Goal: Navigation & Orientation: Find specific page/section

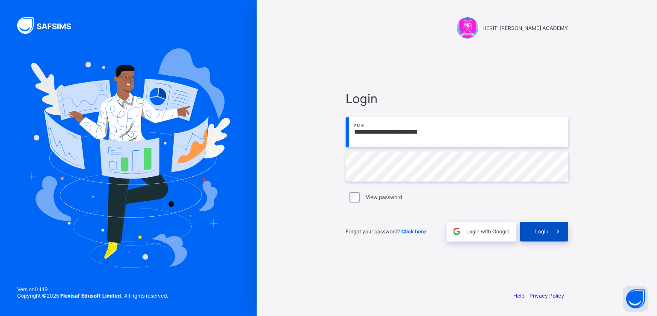
click at [535, 228] on div "Login" at bounding box center [544, 232] width 48 height 20
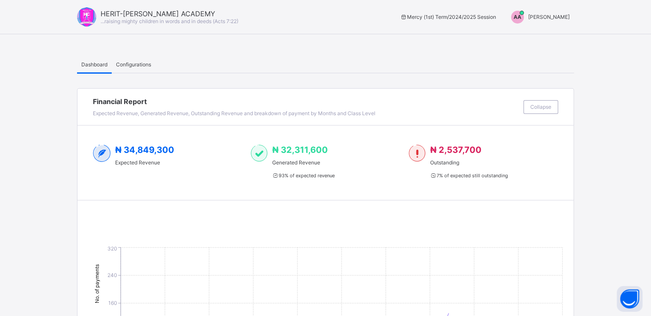
click at [549, 18] on span "[PERSON_NAME]" at bounding box center [549, 17] width 42 height 6
click at [544, 37] on span "Switch to Admin View" at bounding box center [537, 37] width 65 height 10
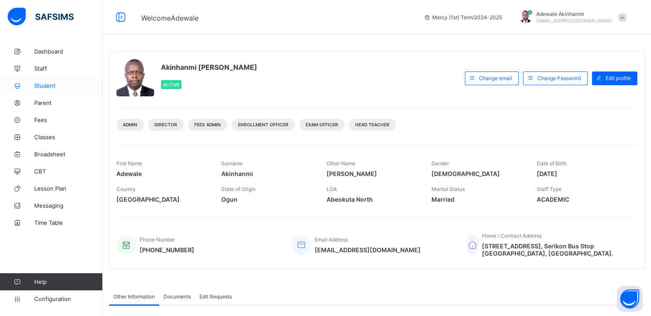
click at [50, 83] on span "Student" at bounding box center [68, 85] width 68 height 7
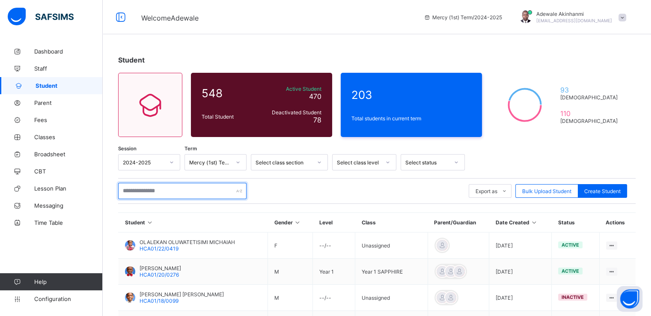
click at [193, 193] on input "text" at bounding box center [182, 191] width 128 height 16
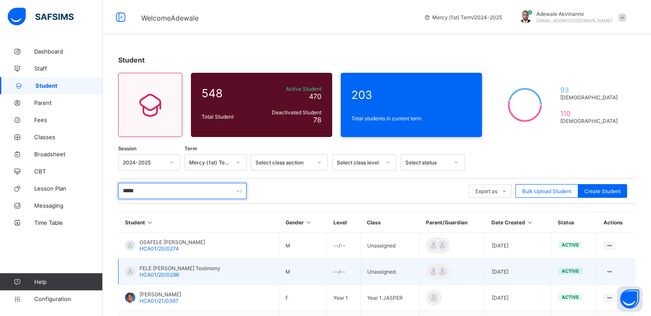
type input "****"
click at [231, 273] on td "FELE [PERSON_NAME] Testimony HCA01/20/0298" at bounding box center [199, 272] width 161 height 26
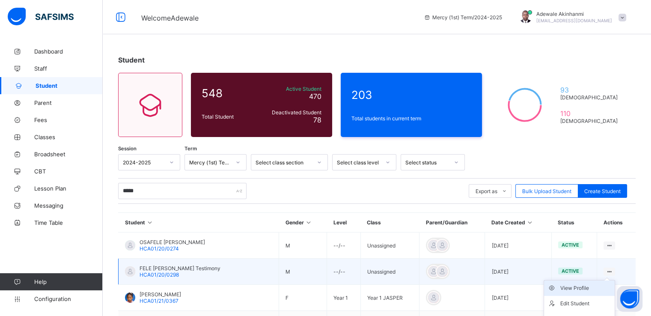
click at [570, 290] on div "View Profile" at bounding box center [585, 288] width 51 height 9
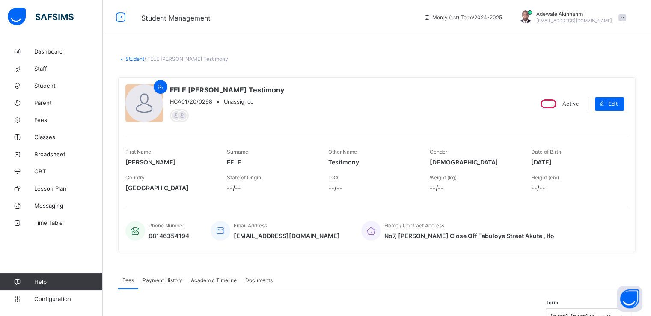
click at [211, 100] on span "HCA01/20/0298" at bounding box center [191, 101] width 42 height 6
click at [171, 101] on span "HCA01/20/0298" at bounding box center [191, 101] width 42 height 6
drag, startPoint x: 171, startPoint y: 101, endPoint x: 212, endPoint y: 100, distance: 40.7
click at [212, 100] on div "HCA01/20/0298 • Unassigned" at bounding box center [227, 101] width 114 height 6
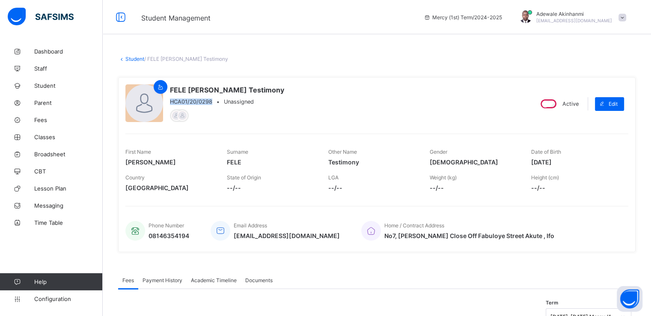
copy span "HCA01/20/0298"
click at [229, 160] on span "FELE" at bounding box center [271, 161] width 89 height 7
drag, startPoint x: 229, startPoint y: 159, endPoint x: 244, endPoint y: 158, distance: 14.6
click at [244, 158] on span "FELE" at bounding box center [271, 161] width 89 height 7
copy span "FELE"
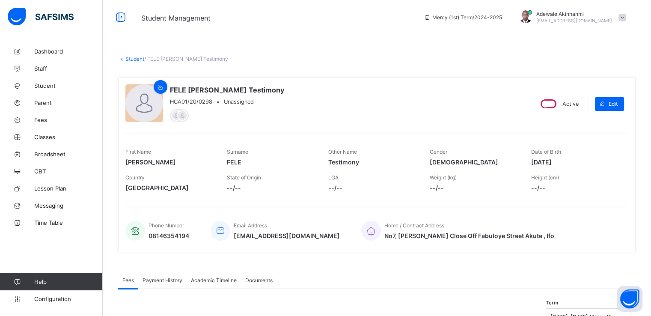
click at [539, 161] on span "[DATE]" at bounding box center [575, 161] width 89 height 7
drag, startPoint x: 537, startPoint y: 161, endPoint x: 574, endPoint y: 161, distance: 36.8
click at [574, 161] on span "[DATE]" at bounding box center [575, 161] width 89 height 7
copy span "[DATE]"
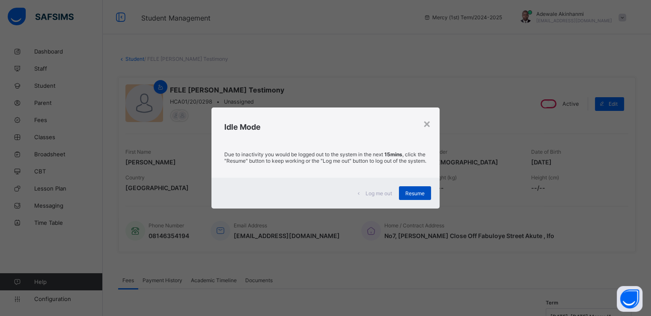
click at [415, 191] on div "Resume" at bounding box center [415, 193] width 32 height 14
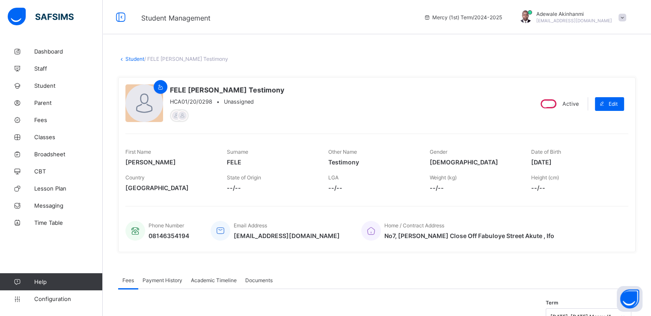
click at [138, 57] on link "Student" at bounding box center [134, 59] width 19 height 6
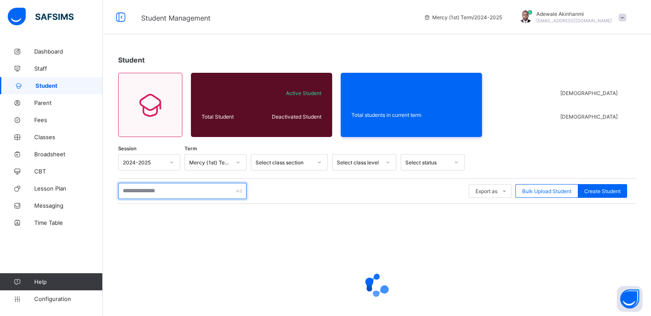
click at [182, 185] on input "text" at bounding box center [182, 191] width 128 height 16
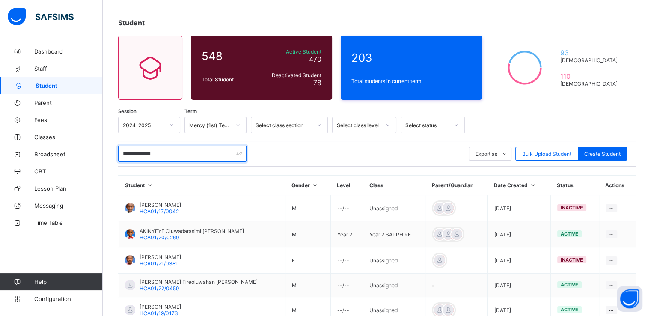
scroll to position [31, 0]
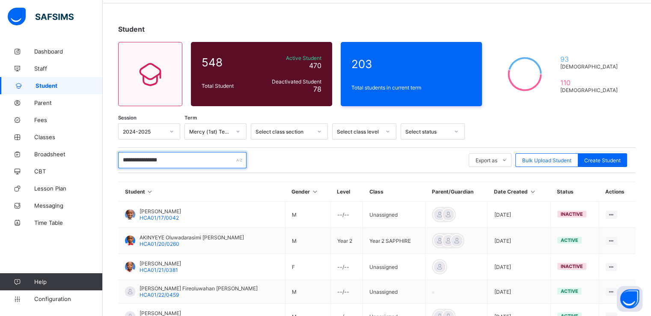
click at [176, 160] on input "**********" at bounding box center [182, 160] width 128 height 16
click at [185, 158] on input "**********" at bounding box center [182, 160] width 128 height 16
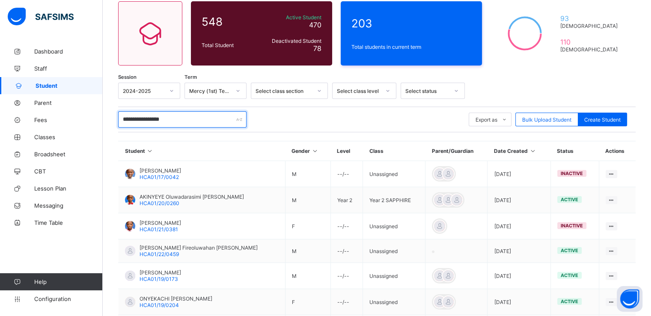
scroll to position [53, 0]
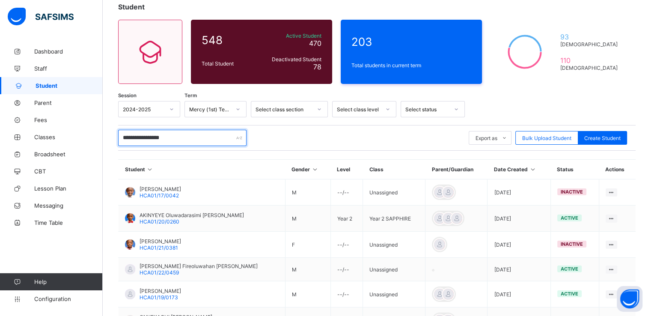
click at [158, 136] on input "**********" at bounding box center [182, 138] width 128 height 16
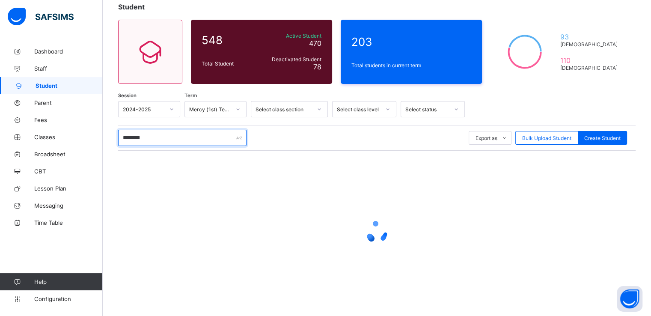
scroll to position [0, 0]
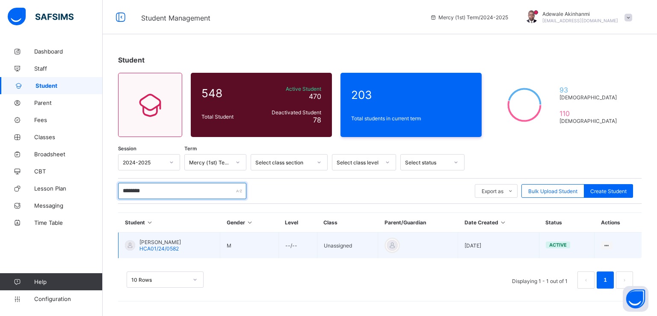
type input "********"
click at [181, 244] on span "[PERSON_NAME]" at bounding box center [161, 242] width 42 height 6
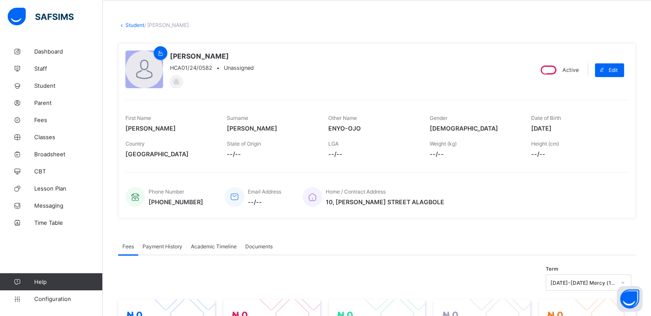
scroll to position [35, 0]
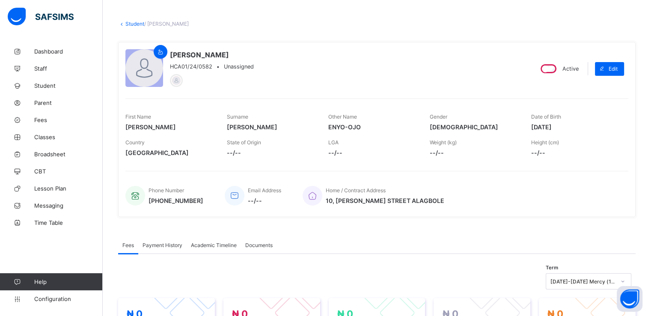
drag, startPoint x: 538, startPoint y: 126, endPoint x: 573, endPoint y: 126, distance: 35.1
click at [573, 126] on span "[DATE]" at bounding box center [575, 126] width 89 height 7
copy span "[DATE]"
drag, startPoint x: 229, startPoint y: 125, endPoint x: 264, endPoint y: 127, distance: 34.3
click at [264, 127] on span "[PERSON_NAME]" at bounding box center [271, 126] width 89 height 7
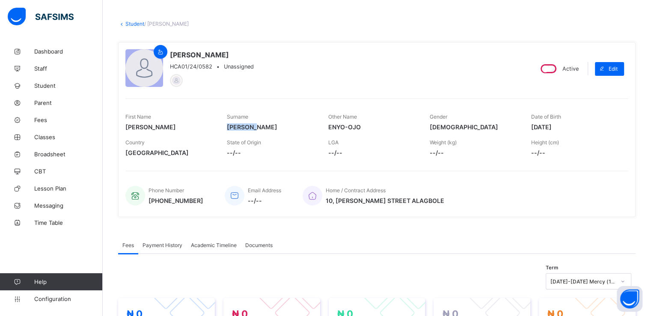
copy span "[PERSON_NAME]"
drag, startPoint x: 332, startPoint y: 127, endPoint x: 363, endPoint y: 127, distance: 31.2
click at [363, 127] on span "ENYO-OJO" at bounding box center [372, 126] width 89 height 7
copy span "ENYO-OJO"
drag, startPoint x: 211, startPoint y: 63, endPoint x: 171, endPoint y: 65, distance: 39.4
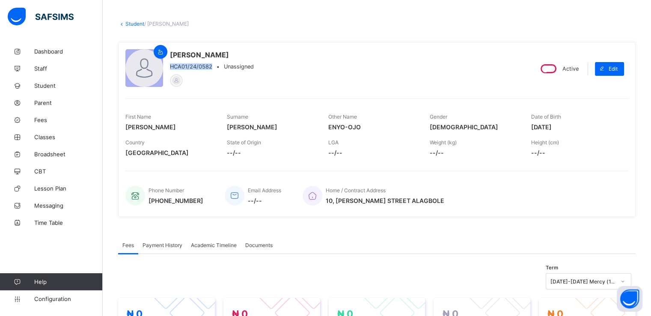
click at [171, 65] on span "HCA01/24/0582" at bounding box center [191, 66] width 42 height 6
copy span "HCA01/24/0582"
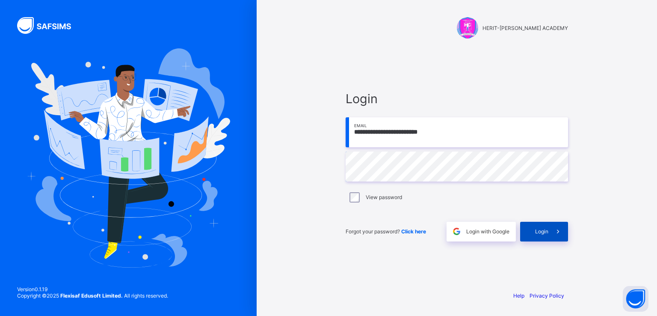
click at [535, 229] on span "Login" at bounding box center [541, 231] width 13 height 6
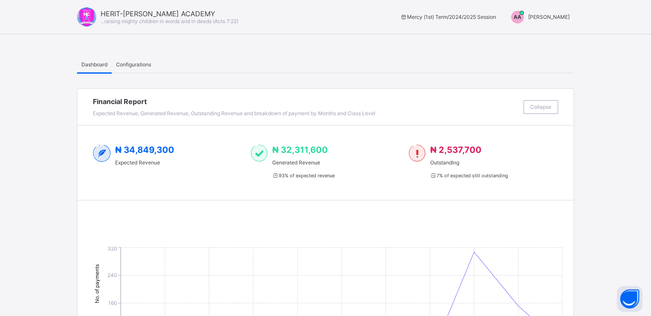
click at [547, 21] on div "AA [PERSON_NAME]" at bounding box center [537, 17] width 71 height 13
click at [546, 34] on span "Switch to Admin View" at bounding box center [537, 37] width 65 height 10
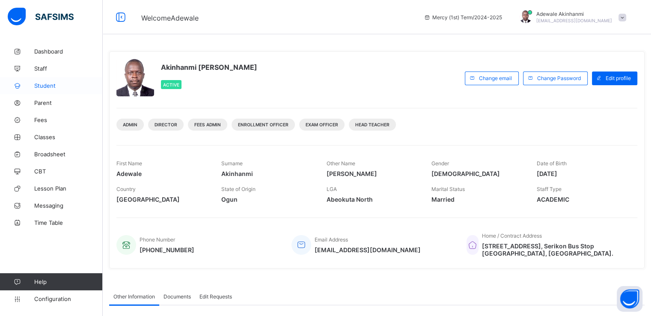
click at [61, 83] on span "Student" at bounding box center [68, 85] width 68 height 7
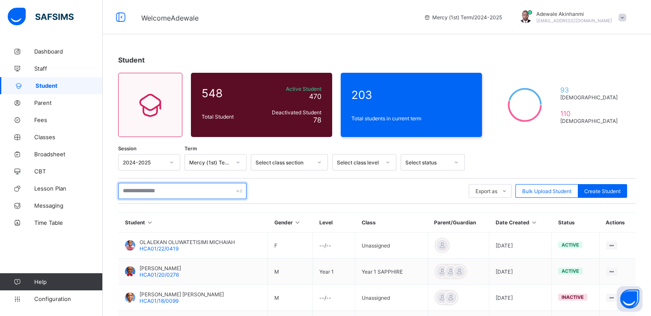
click at [192, 188] on input "text" at bounding box center [182, 191] width 128 height 16
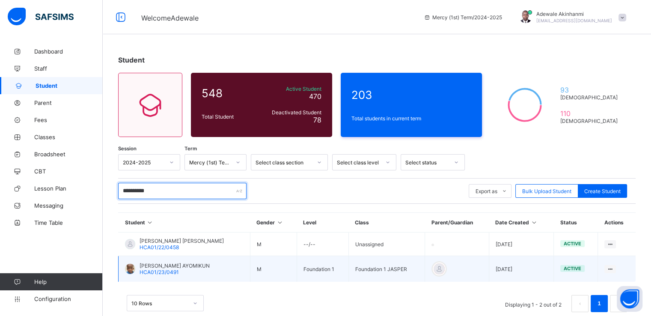
type input "**********"
click at [202, 265] on span "[PERSON_NAME] AYOMIKUN" at bounding box center [175, 265] width 70 height 6
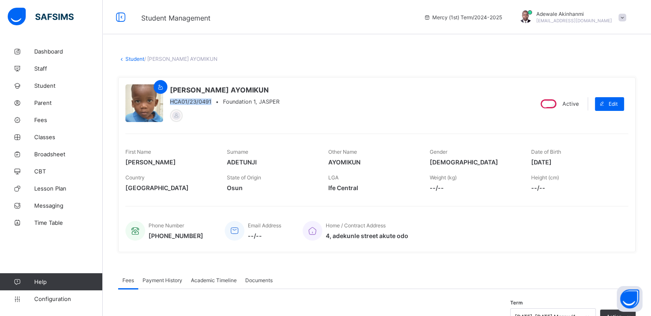
drag, startPoint x: 169, startPoint y: 100, endPoint x: 211, endPoint y: 104, distance: 41.7
click at [211, 104] on div "HCA01/23/0491 • Foundation 1, JASPER" at bounding box center [225, 101] width 110 height 6
copy span "HCA01/23/0491"
drag, startPoint x: 173, startPoint y: 89, endPoint x: 184, endPoint y: 89, distance: 11.1
click at [184, 89] on span "[PERSON_NAME] AYOMIKUN" at bounding box center [225, 90] width 110 height 9
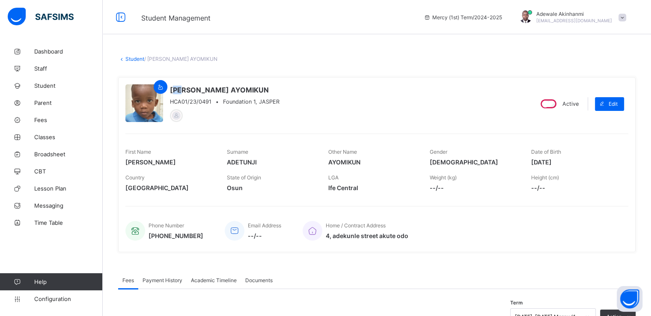
click at [172, 89] on span "[PERSON_NAME] AYOMIKUN" at bounding box center [225, 90] width 110 height 9
drag, startPoint x: 172, startPoint y: 89, endPoint x: 185, endPoint y: 89, distance: 12.4
click at [185, 89] on span "[PERSON_NAME] AYOMIKUN" at bounding box center [225, 90] width 110 height 9
click at [170, 90] on span "[PERSON_NAME] AYOMIKUN" at bounding box center [225, 90] width 110 height 9
drag, startPoint x: 170, startPoint y: 90, endPoint x: 287, endPoint y: 91, distance: 116.9
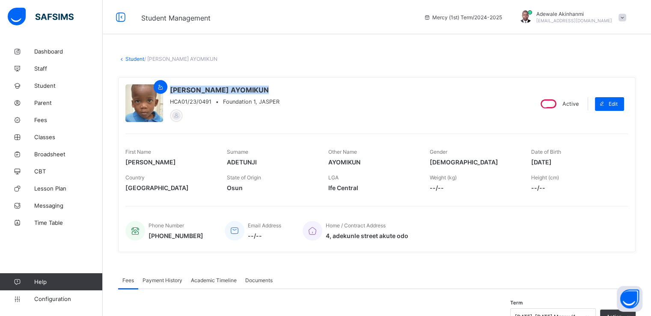
click at [287, 91] on div "[PERSON_NAME] AYOMIKUN HCA01/23/0491 • Foundation 1, JASPER" at bounding box center [325, 103] width 400 height 39
copy span "[PERSON_NAME] AYOMIKUN"
drag, startPoint x: 538, startPoint y: 162, endPoint x: 571, endPoint y: 161, distance: 33.0
click at [571, 161] on span "[DATE]" at bounding box center [575, 161] width 89 height 7
copy span "[DATE]"
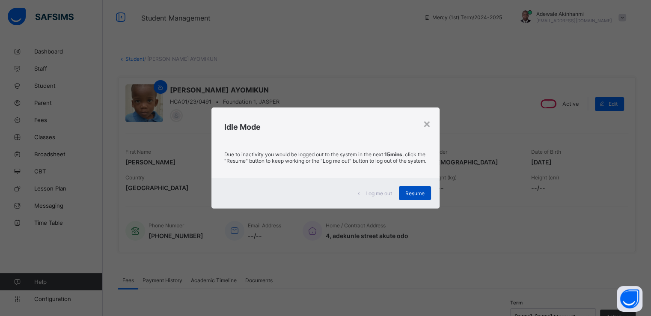
click at [413, 191] on div "Resume" at bounding box center [415, 193] width 32 height 14
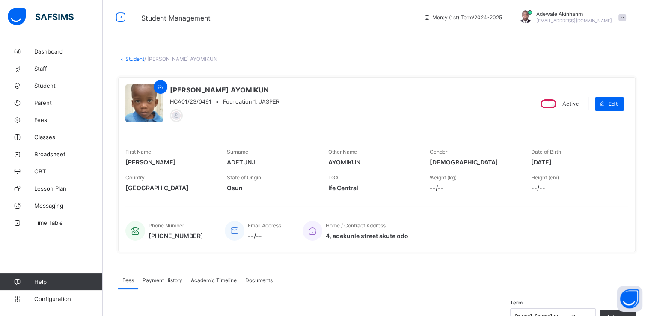
click at [140, 60] on link "Student" at bounding box center [134, 59] width 19 height 6
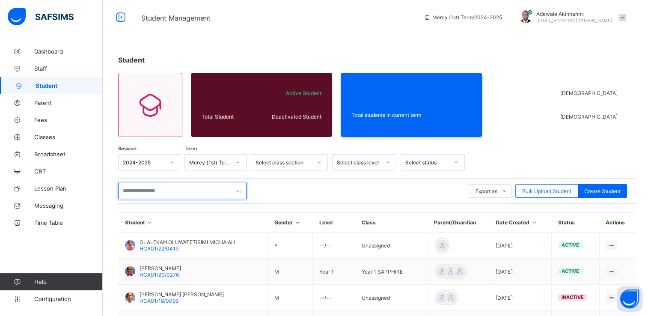
click at [192, 193] on input "text" at bounding box center [182, 191] width 128 height 16
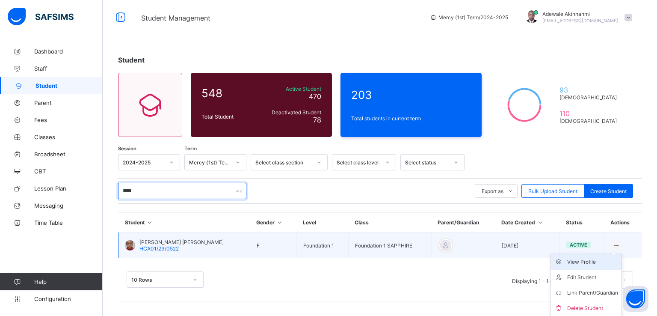
type input "****"
click at [572, 264] on div "View Profile" at bounding box center [593, 262] width 51 height 9
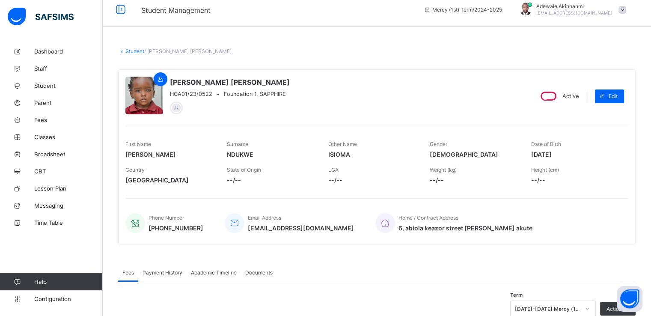
scroll to position [9, 0]
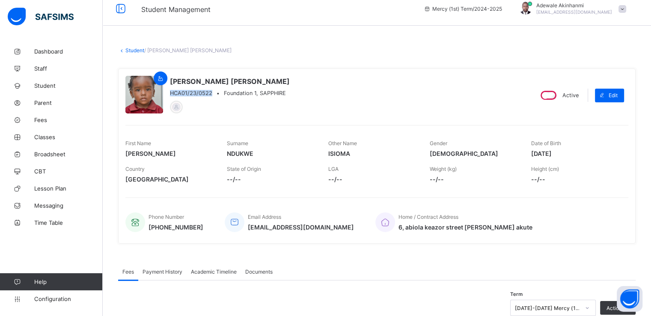
drag, startPoint x: 211, startPoint y: 91, endPoint x: 170, endPoint y: 92, distance: 40.7
click at [170, 92] on span "HCA01/23/0522" at bounding box center [191, 93] width 42 height 6
drag, startPoint x: 155, startPoint y: 152, endPoint x: 126, endPoint y: 153, distance: 28.3
click at [126, 153] on span "[PERSON_NAME]" at bounding box center [169, 153] width 89 height 7
drag, startPoint x: 254, startPoint y: 151, endPoint x: 228, endPoint y: 152, distance: 26.1
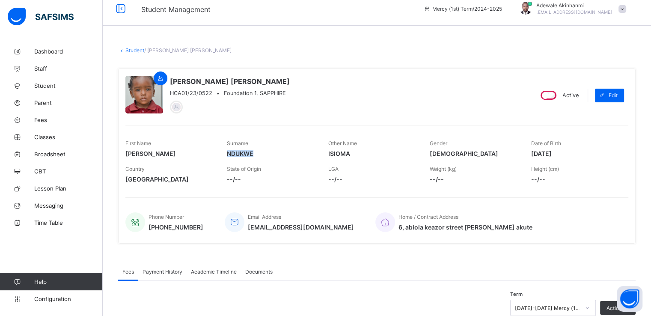
click at [228, 152] on span "NDUKWE" at bounding box center [271, 153] width 89 height 7
drag, startPoint x: 330, startPoint y: 155, endPoint x: 352, endPoint y: 153, distance: 21.9
click at [352, 153] on span "ISIOMA" at bounding box center [372, 153] width 89 height 7
drag, startPoint x: 536, startPoint y: 154, endPoint x: 577, endPoint y: 152, distance: 40.3
click at [577, 152] on span "[DATE]" at bounding box center [575, 153] width 89 height 7
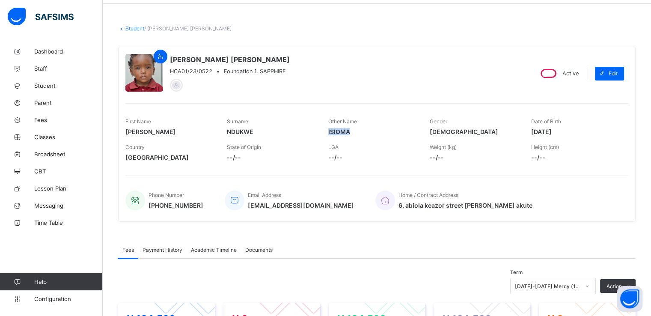
scroll to position [32, 0]
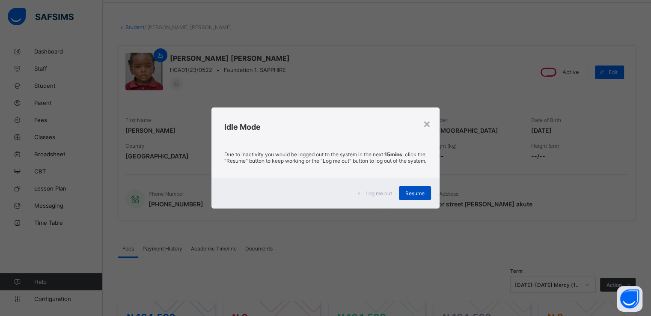
click at [417, 200] on div "Resume" at bounding box center [415, 193] width 32 height 14
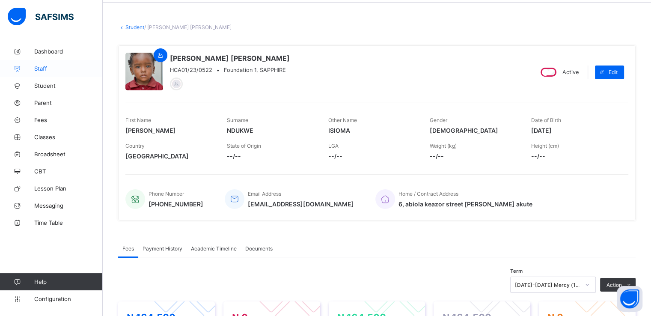
click at [50, 71] on span "Staff" at bounding box center [68, 68] width 68 height 7
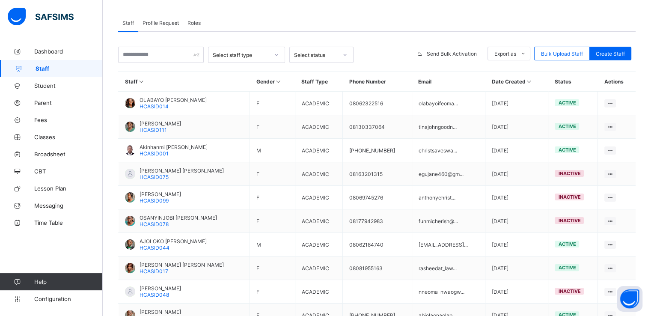
scroll to position [142, 0]
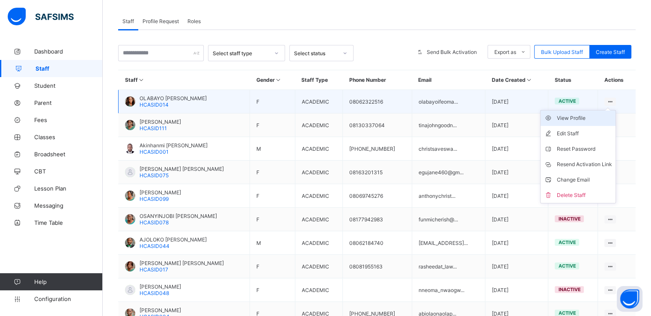
click at [588, 118] on div "View Profile" at bounding box center [584, 118] width 55 height 9
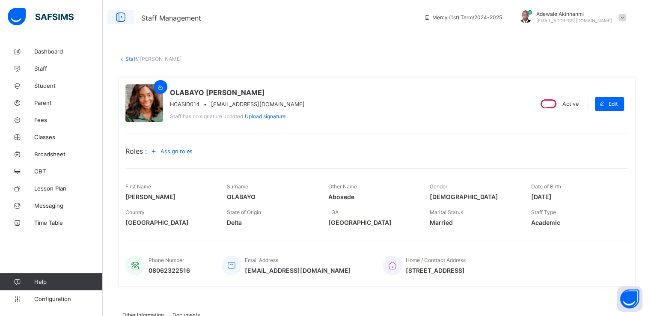
click at [119, 18] on icon at bounding box center [120, 17] width 15 height 12
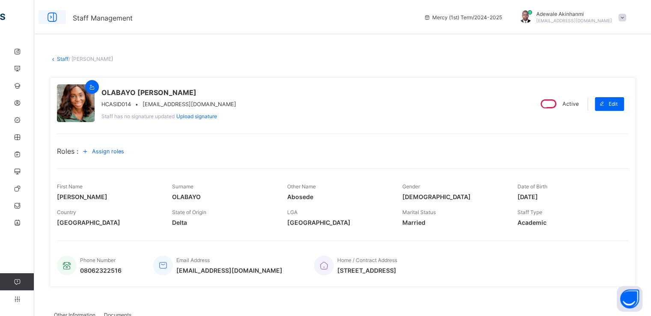
click at [53, 19] on icon at bounding box center [52, 17] width 15 height 12
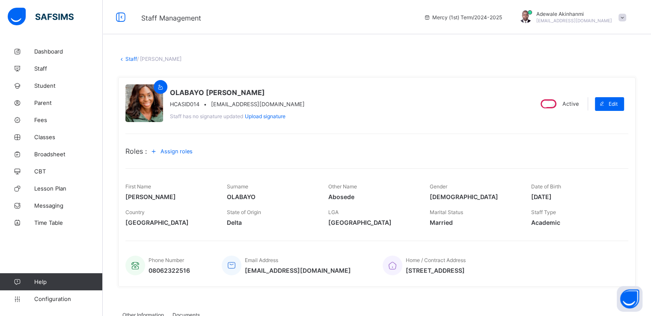
click at [130, 60] on link "Staff" at bounding box center [131, 59] width 12 height 6
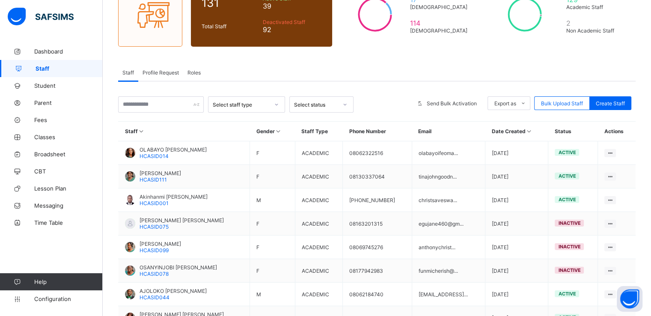
scroll to position [101, 0]
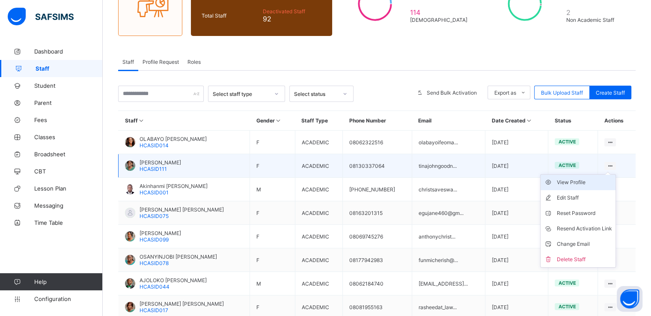
click at [591, 179] on div "View Profile" at bounding box center [584, 182] width 55 height 9
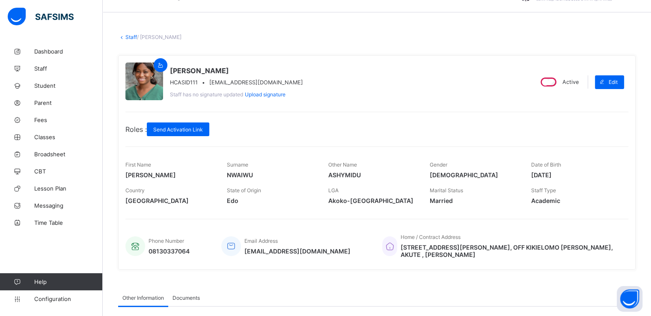
scroll to position [12, 0]
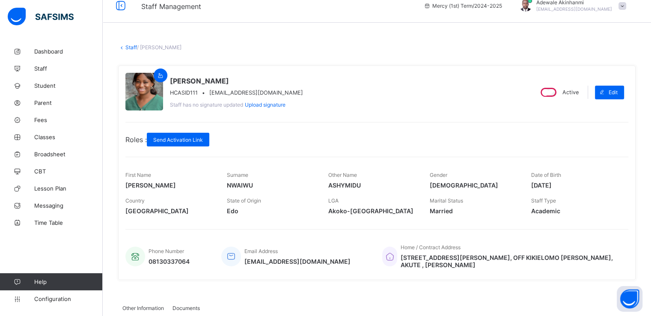
click at [134, 45] on link "Staff" at bounding box center [131, 47] width 12 height 6
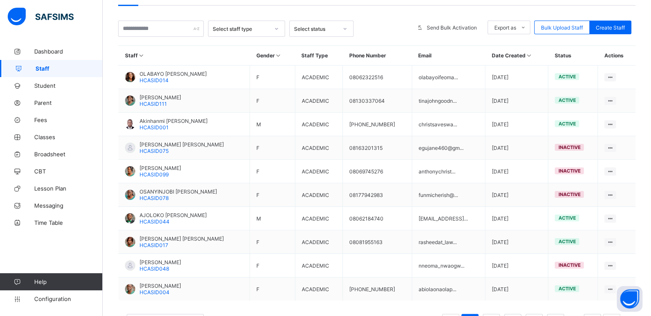
scroll to position [166, 0]
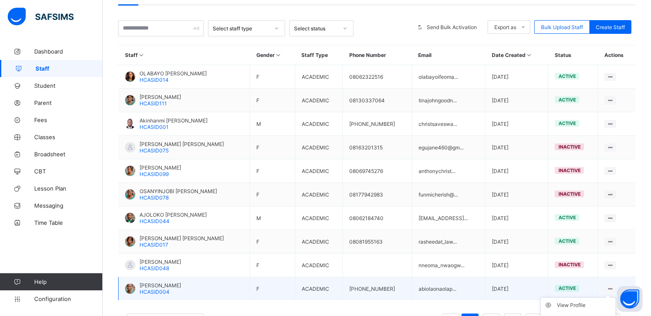
click at [612, 286] on div at bounding box center [610, 289] width 12 height 8
click at [587, 309] on div "View Profile" at bounding box center [584, 305] width 55 height 9
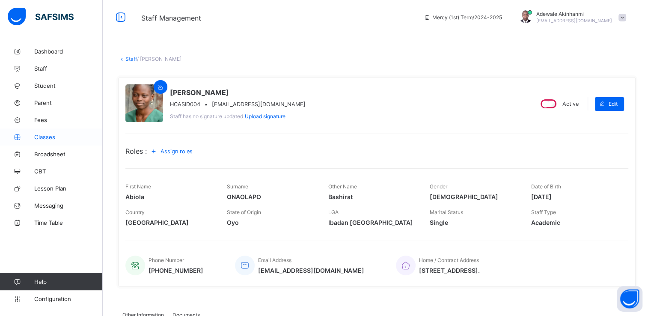
click at [49, 133] on link "Classes" at bounding box center [51, 136] width 103 height 17
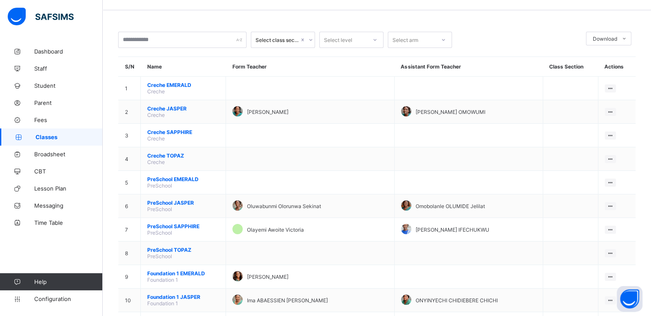
scroll to position [26, 0]
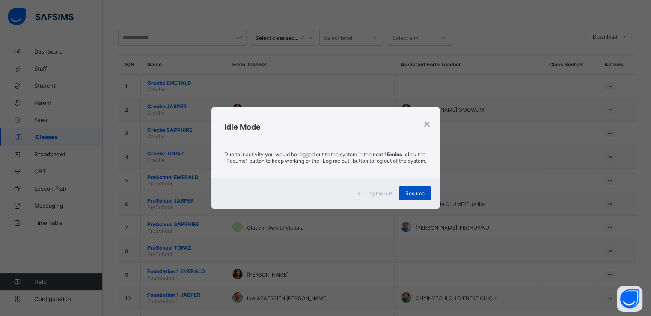
click at [426, 197] on div "Resume" at bounding box center [415, 193] width 32 height 14
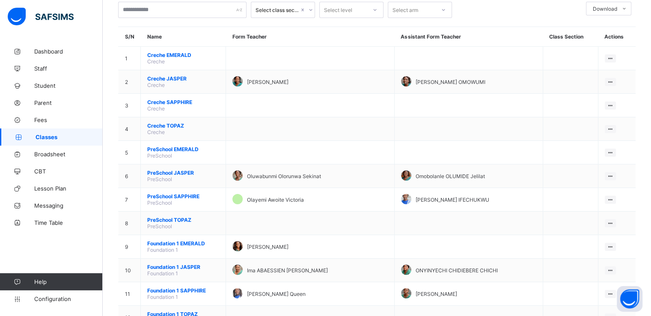
scroll to position [55, 0]
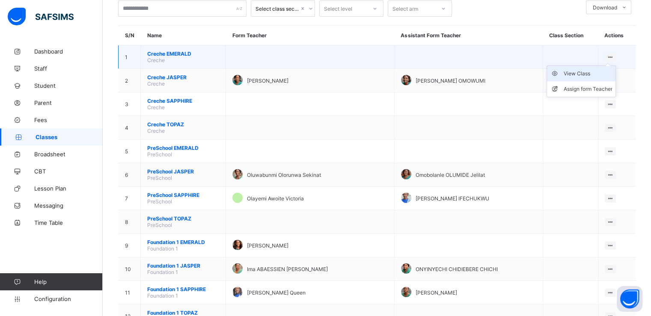
click at [591, 71] on div "View Class" at bounding box center [587, 73] width 49 height 9
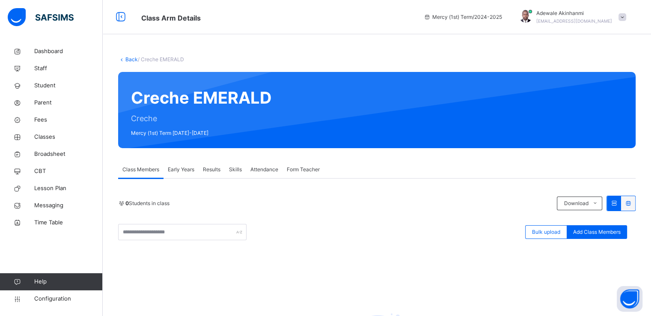
click at [311, 168] on span "Form Teacher" at bounding box center [303, 170] width 33 height 8
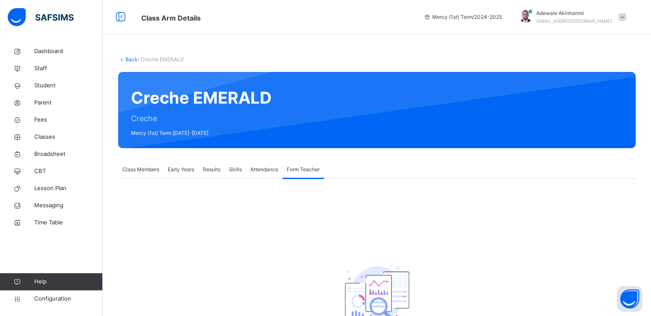
click at [275, 170] on span "Attendance" at bounding box center [264, 170] width 28 height 8
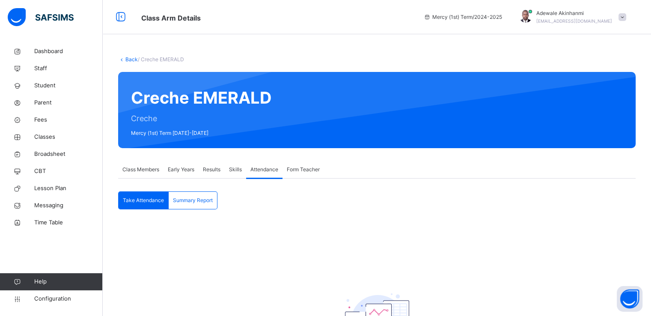
click at [235, 171] on span "Skills" at bounding box center [235, 170] width 13 height 8
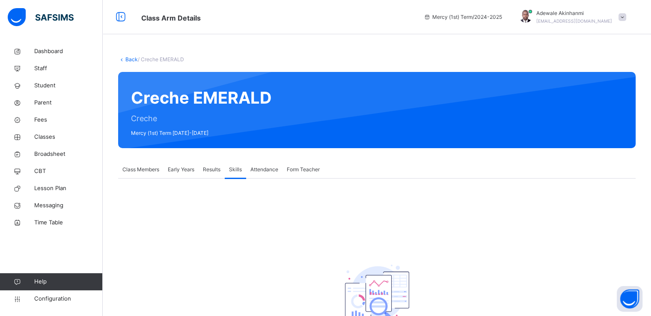
click at [207, 172] on span "Results" at bounding box center [212, 170] width 18 height 8
click at [181, 173] on span "Early Years" at bounding box center [181, 170] width 27 height 8
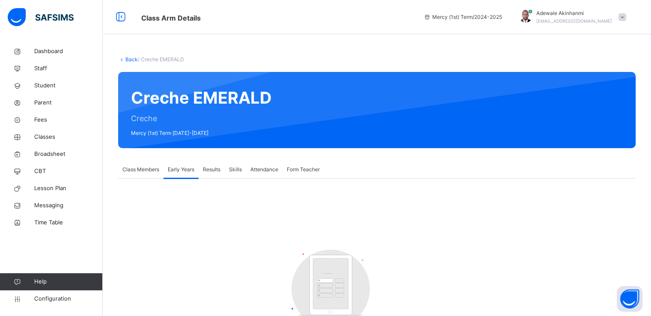
click at [146, 171] on span "Class Members" at bounding box center [140, 170] width 37 height 8
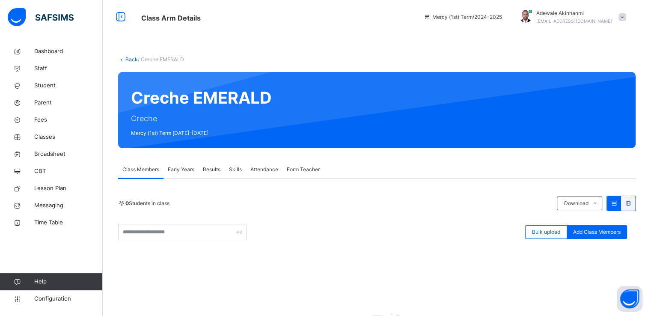
click at [126, 57] on link "Back" at bounding box center [131, 59] width 12 height 6
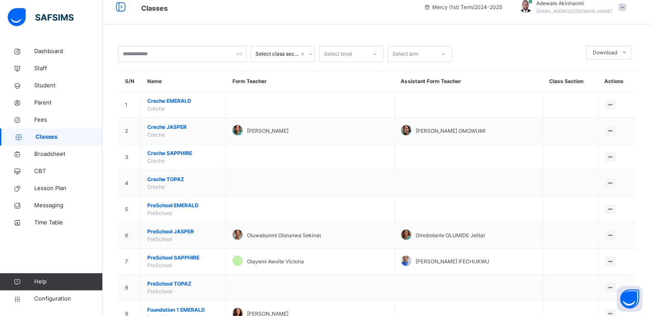
scroll to position [11, 0]
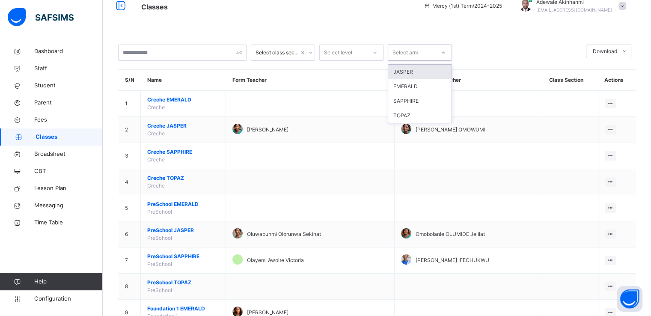
click at [438, 52] on div at bounding box center [443, 53] width 15 height 14
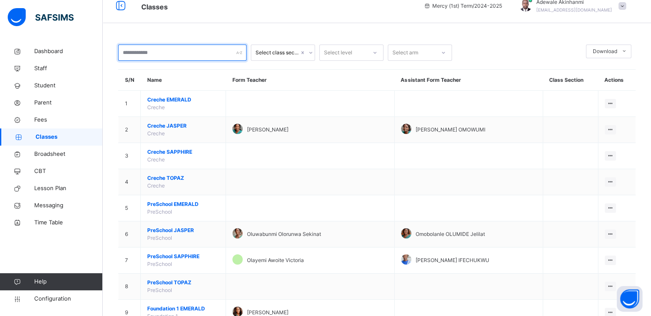
click at [222, 54] on input "text" at bounding box center [182, 53] width 128 height 16
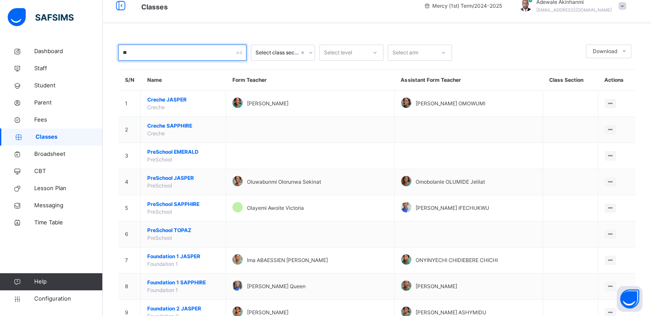
scroll to position [0, 0]
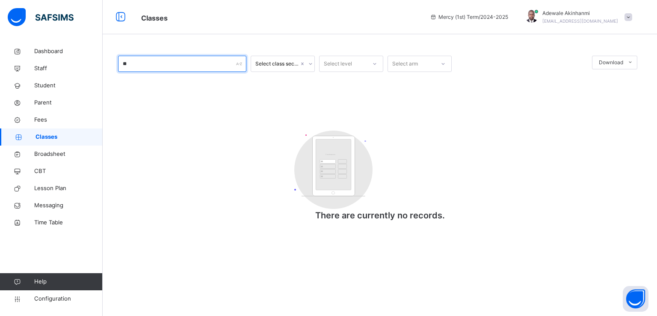
type input "*"
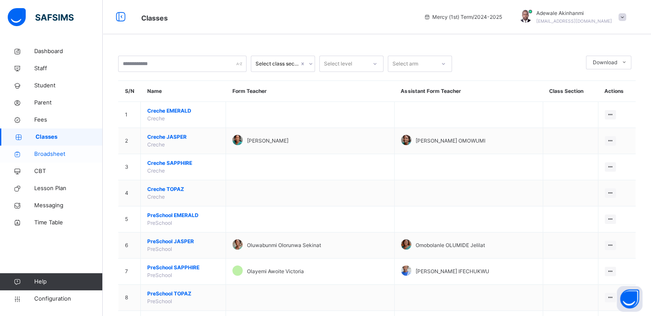
click at [58, 153] on span "Broadsheet" at bounding box center [68, 154] width 68 height 9
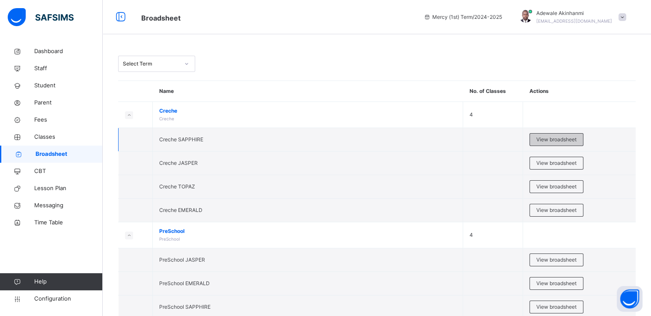
click at [556, 137] on span "View broadsheet" at bounding box center [556, 140] width 40 height 8
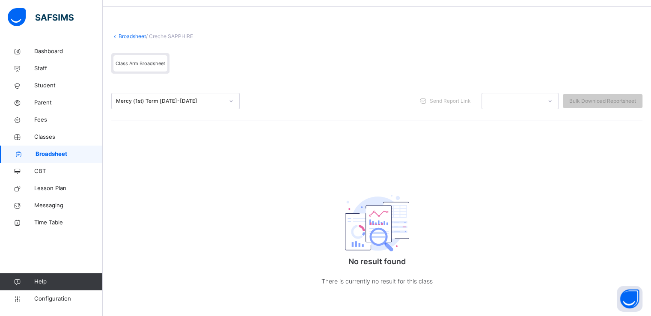
scroll to position [33, 0]
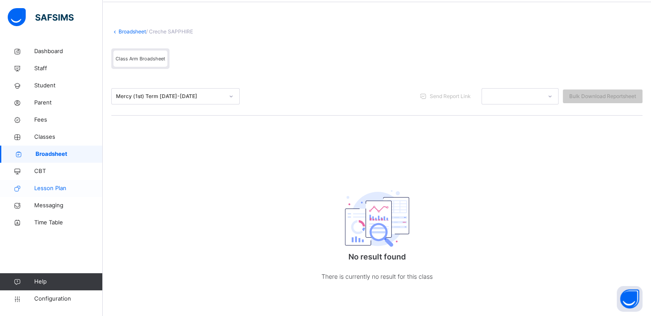
click at [54, 188] on span "Lesson Plan" at bounding box center [68, 188] width 68 height 9
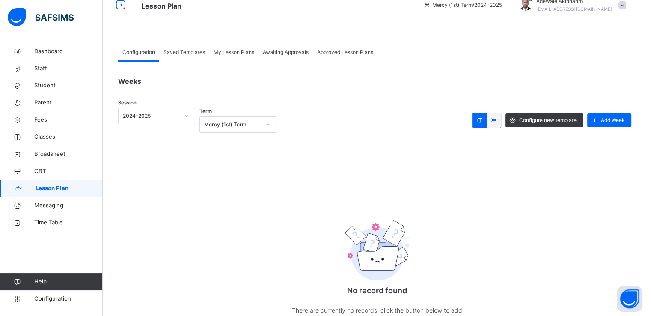
scroll to position [33, 0]
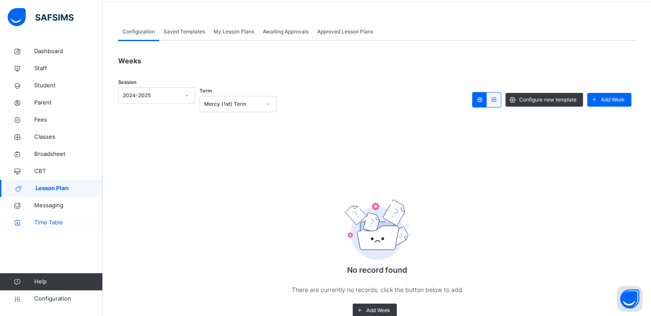
click at [55, 217] on link "Time Table" at bounding box center [51, 222] width 103 height 17
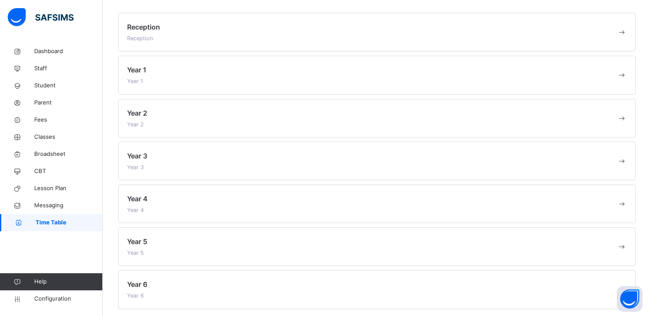
scroll to position [81, 0]
click at [627, 67] on span at bounding box center [621, 69] width 9 height 9
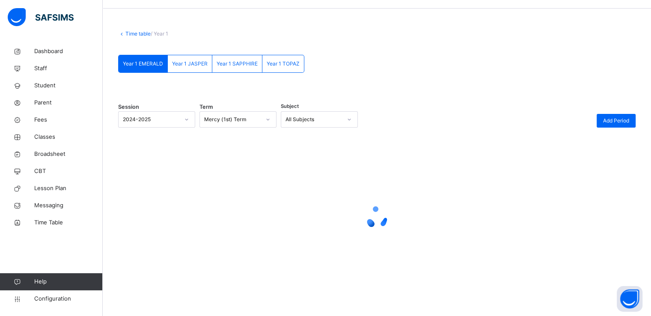
scroll to position [26, 0]
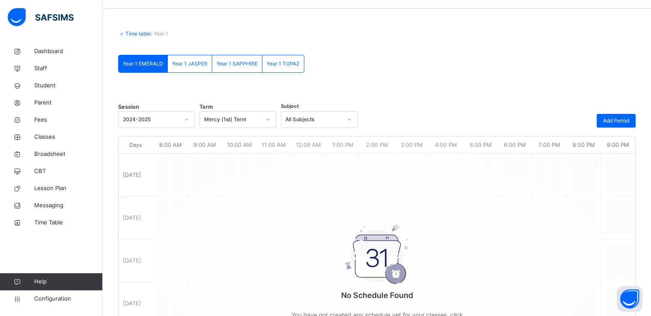
click at [182, 141] on div "No Schedule Found You have not created any schedule yet for your classes, click…" at bounding box center [377, 258] width 517 height 234
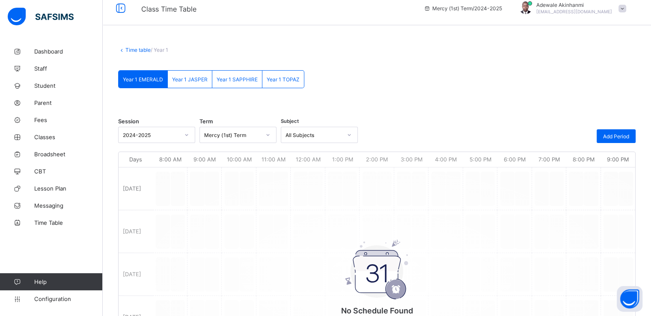
scroll to position [6, 0]
